Goal: Task Accomplishment & Management: Manage account settings

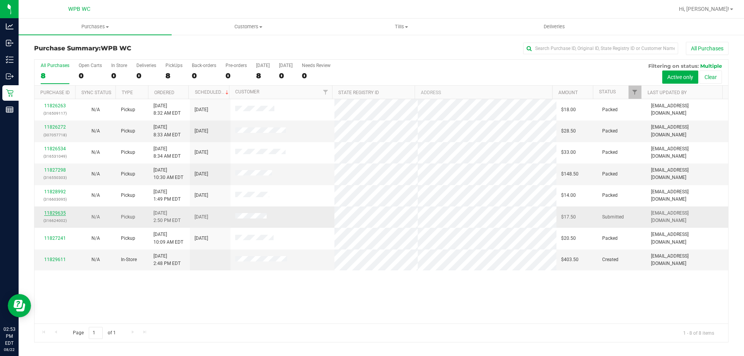
click at [55, 215] on link "11829635" at bounding box center [55, 212] width 22 height 5
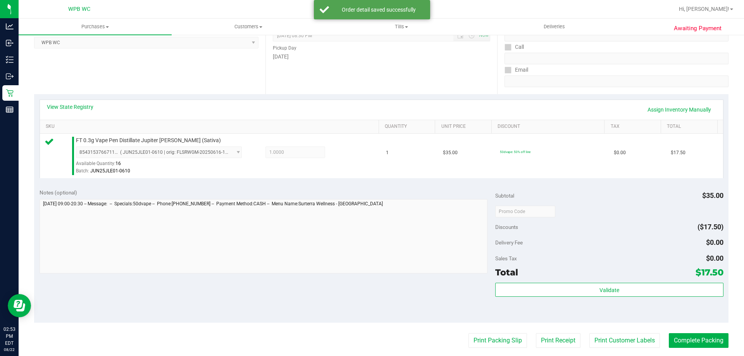
scroll to position [277, 0]
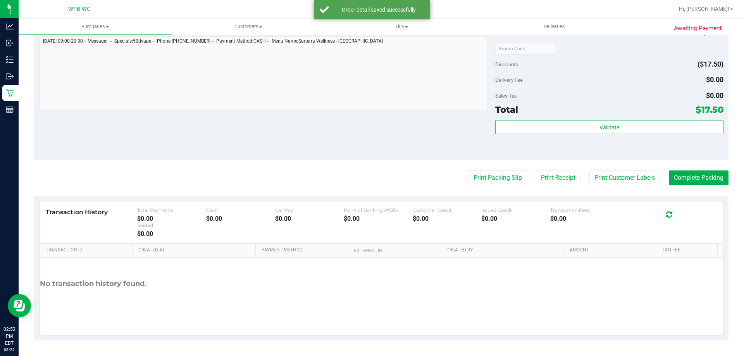
click at [488, 186] on purchase-details "Back Edit Purchase Cancel Purchase View Profile # 11829635 BioTrack ID: - Submi…" at bounding box center [381, 52] width 694 height 576
click at [489, 179] on button "Print Packing Slip" at bounding box center [497, 177] width 58 height 15
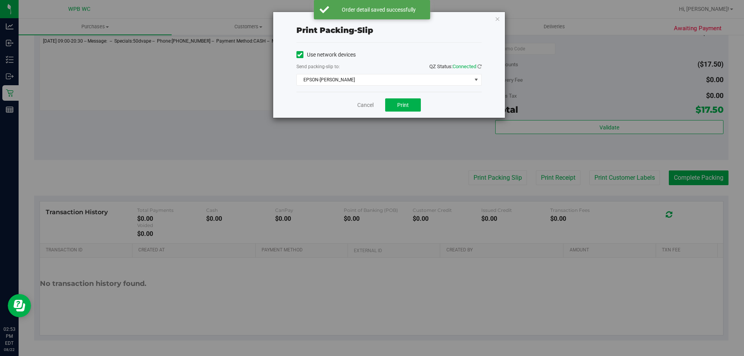
drag, startPoint x: 378, startPoint y: 109, endPoint x: 373, endPoint y: 105, distance: 5.8
click at [378, 108] on div "Cancel Print" at bounding box center [388, 105] width 185 height 26
click at [373, 105] on link "Cancel" at bounding box center [365, 105] width 16 height 8
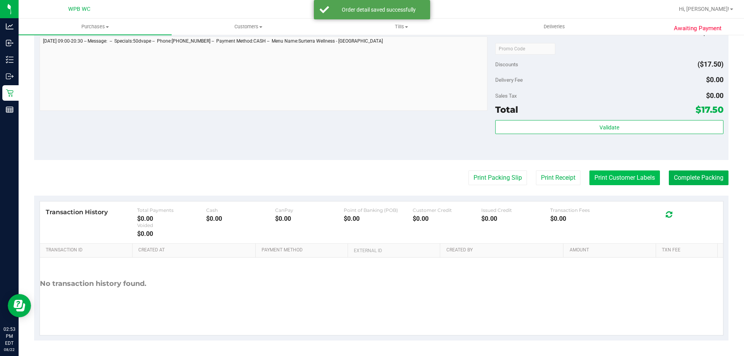
click at [626, 181] on button "Print Customer Labels" at bounding box center [624, 177] width 70 height 15
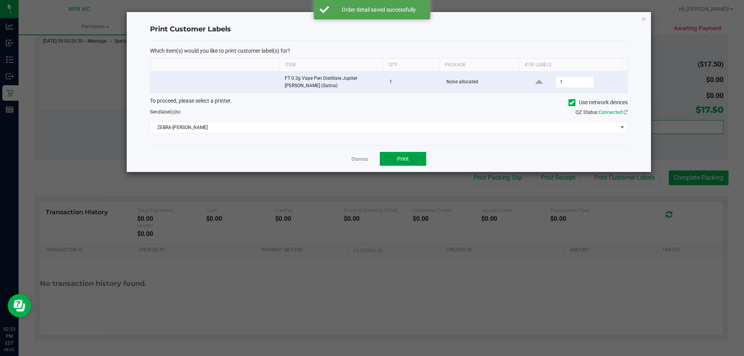
click at [415, 163] on button "Print" at bounding box center [403, 159] width 46 height 14
click at [364, 159] on link "Dismiss" at bounding box center [359, 159] width 17 height 7
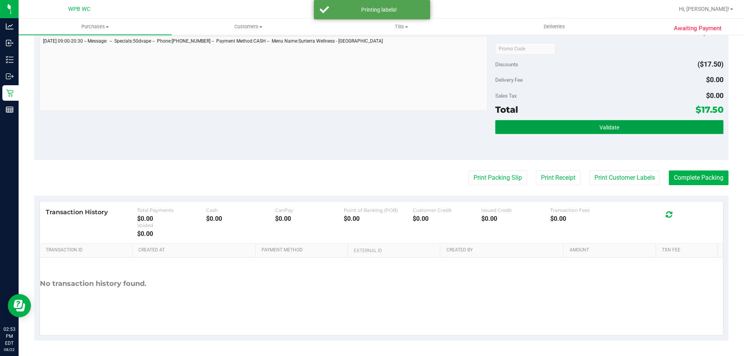
click at [707, 132] on button "Validate" at bounding box center [609, 127] width 228 height 14
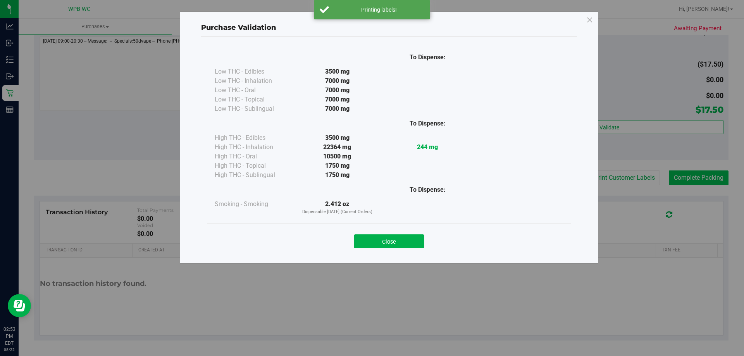
click at [703, 175] on body "Purchase Validation To Dispense: Low THC - Edibles 3500 mg" at bounding box center [372, 178] width 744 height 356
click at [404, 238] on button "Close" at bounding box center [389, 241] width 70 height 14
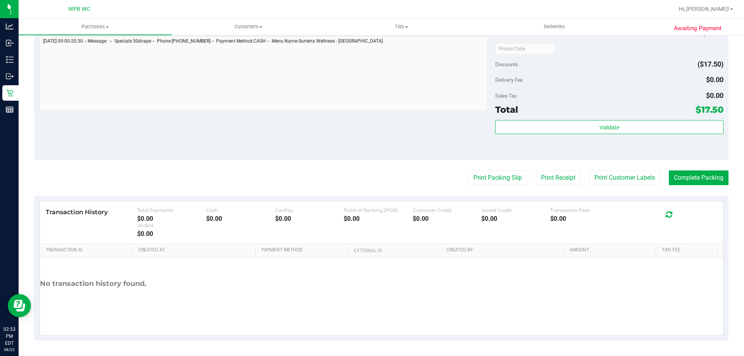
click at [705, 169] on purchase-details "Back Edit Purchase Cancel Purchase View Profile # 11829635 BioTrack ID: - Submi…" at bounding box center [381, 52] width 694 height 576
click at [705, 172] on button "Complete Packing" at bounding box center [699, 177] width 60 height 15
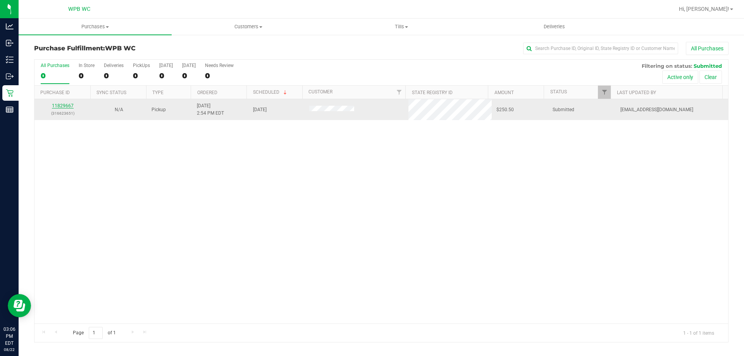
click at [62, 105] on link "11829667" at bounding box center [63, 105] width 22 height 5
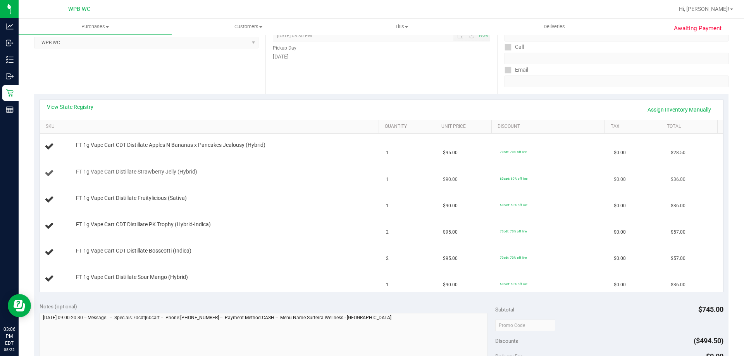
scroll to position [116, 0]
click at [87, 102] on link "View State Registry" at bounding box center [70, 105] width 46 height 8
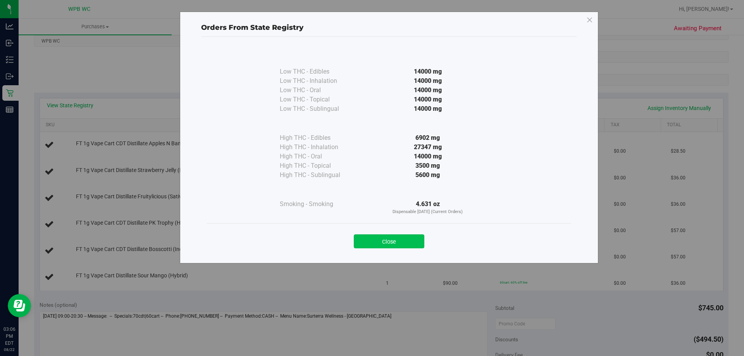
click at [393, 244] on button "Close" at bounding box center [389, 241] width 70 height 14
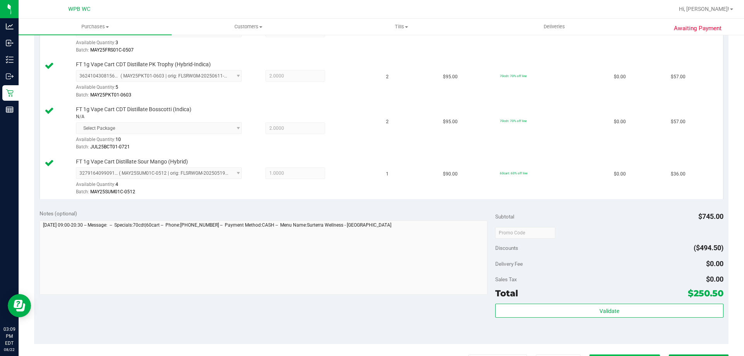
scroll to position [426, 0]
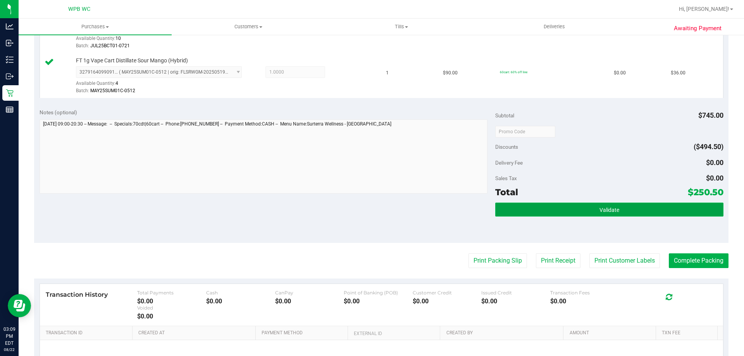
click at [600, 214] on button "Validate" at bounding box center [609, 210] width 228 height 14
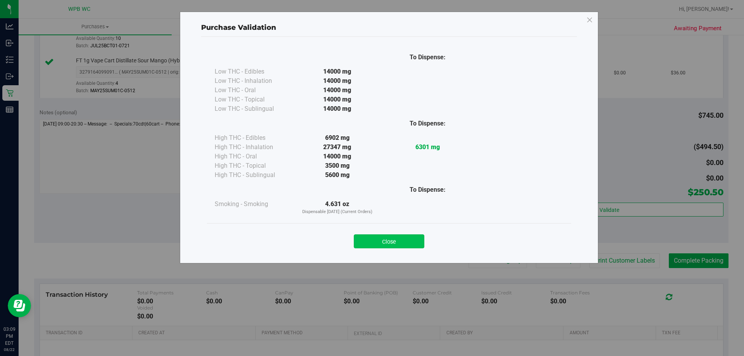
click at [416, 245] on button "Close" at bounding box center [389, 241] width 70 height 14
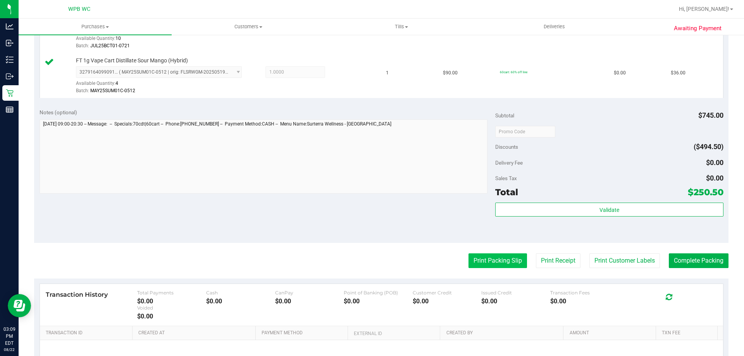
click at [485, 260] on button "Print Packing Slip" at bounding box center [497, 260] width 58 height 15
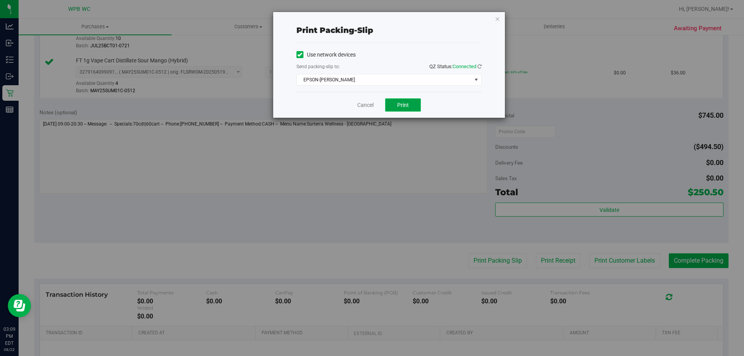
click at [395, 105] on button "Print" at bounding box center [403, 104] width 36 height 13
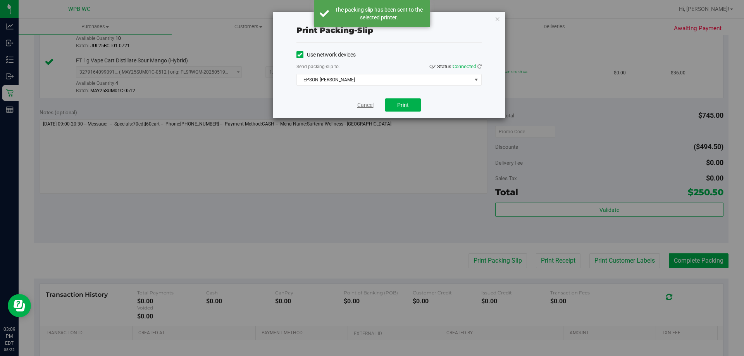
click at [365, 106] on link "Cancel" at bounding box center [365, 105] width 16 height 8
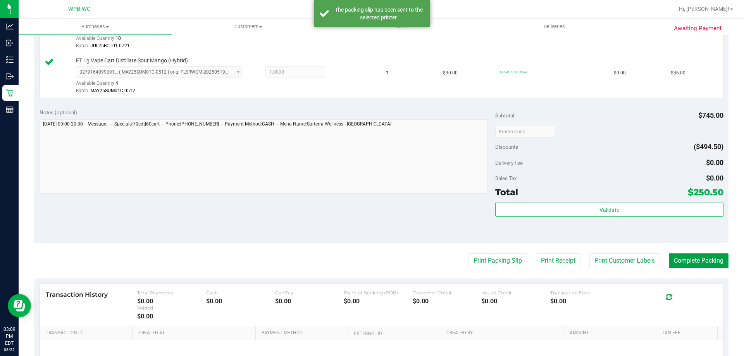
click at [703, 255] on button "Complete Packing" at bounding box center [699, 260] width 60 height 15
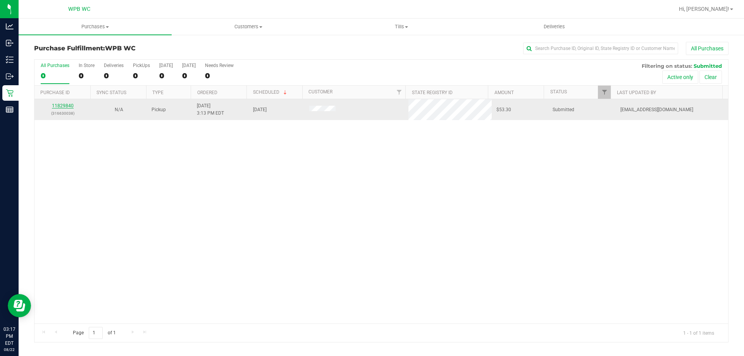
click at [69, 107] on link "11829840" at bounding box center [63, 105] width 22 height 5
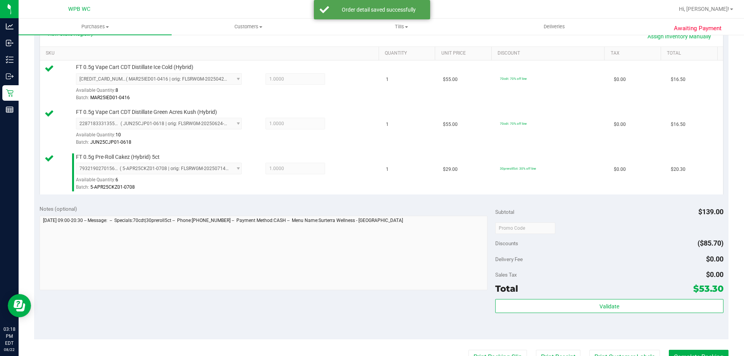
scroll to position [232, 0]
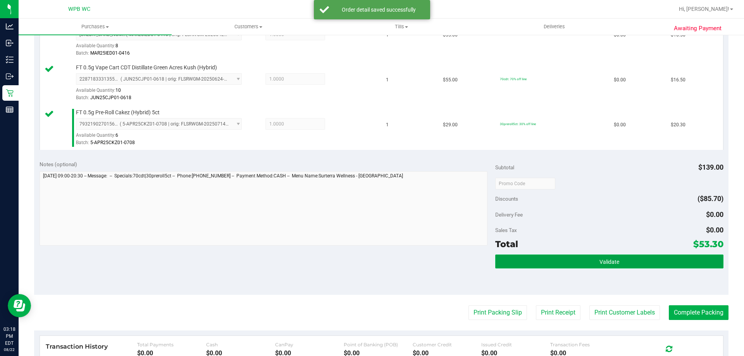
click at [599, 262] on span "Validate" at bounding box center [609, 262] width 20 height 6
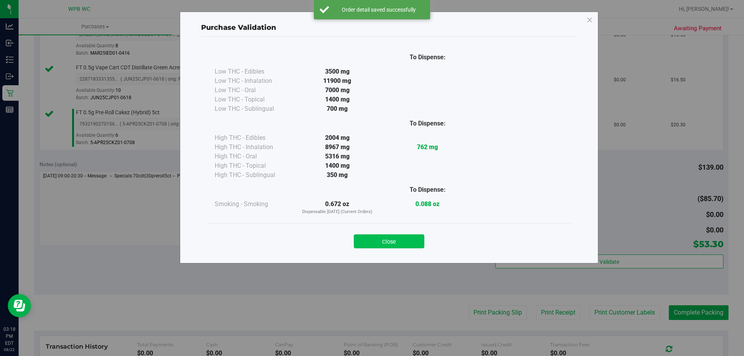
click at [399, 239] on button "Close" at bounding box center [389, 241] width 70 height 14
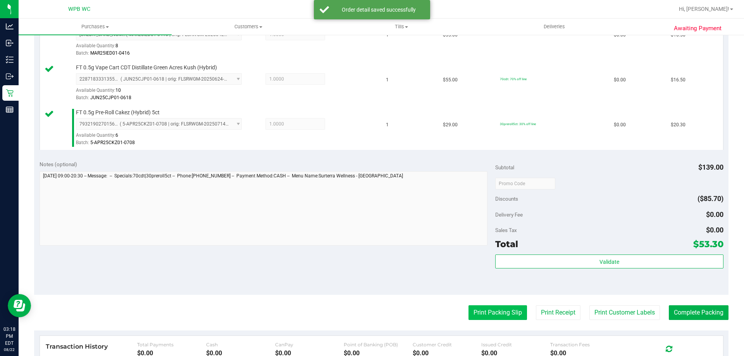
click at [499, 311] on button "Print Packing Slip" at bounding box center [497, 312] width 58 height 15
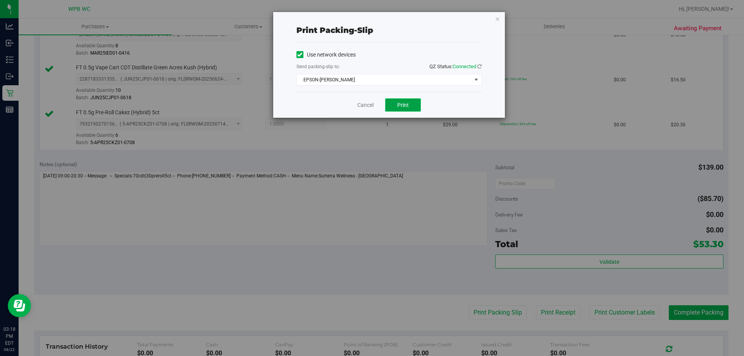
click at [413, 105] on button "Print" at bounding box center [403, 104] width 36 height 13
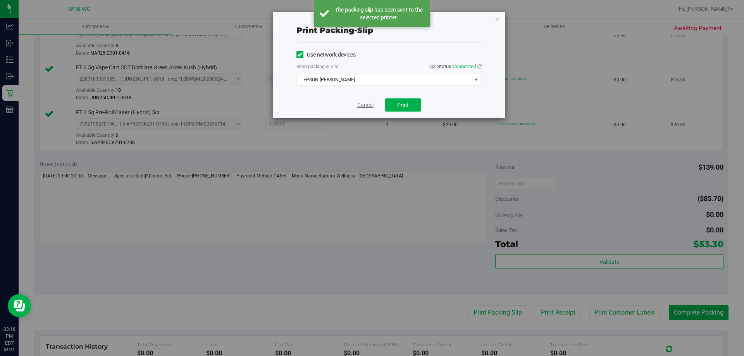
click at [365, 107] on link "Cancel" at bounding box center [365, 105] width 16 height 8
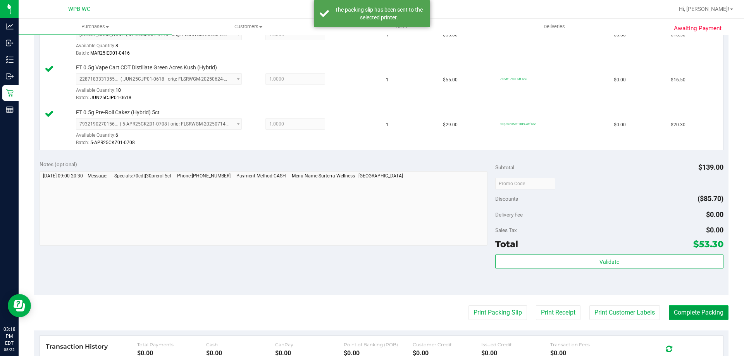
click at [711, 315] on button "Complete Packing" at bounding box center [699, 312] width 60 height 15
